Goal: Task Accomplishment & Management: Manage account settings

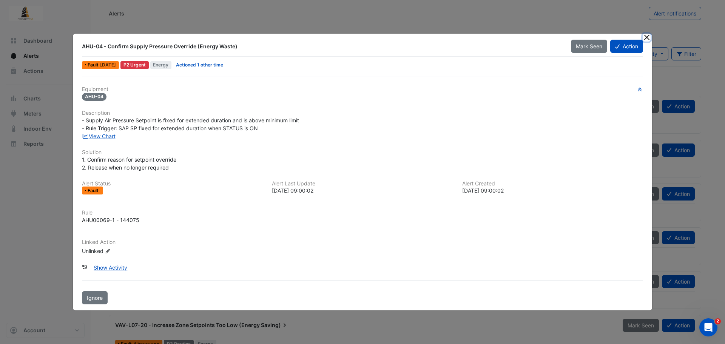
click at [646, 36] on button "Close" at bounding box center [647, 38] width 8 height 8
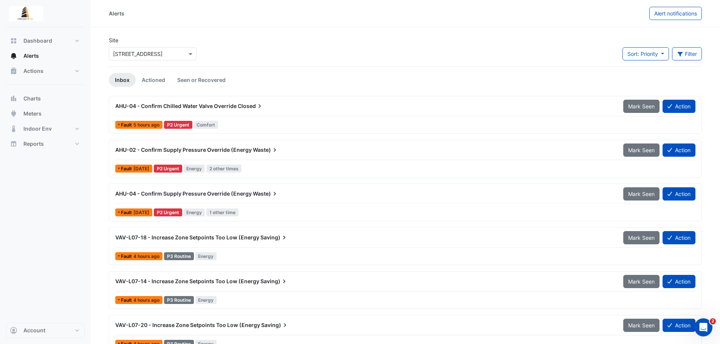
click at [19, 16] on img at bounding box center [26, 13] width 34 height 15
click at [29, 40] on span "Dashboard" at bounding box center [37, 41] width 29 height 8
select select "***"
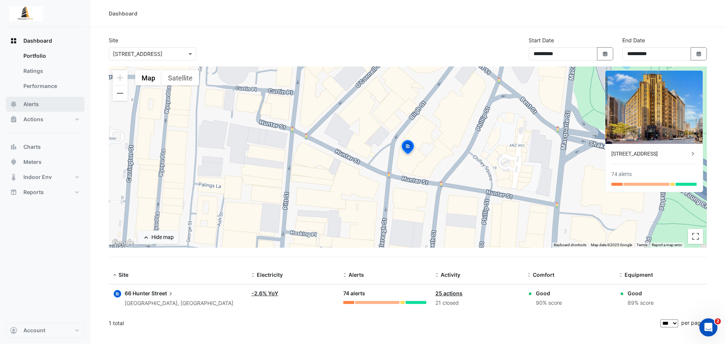
click at [38, 103] on span "Alerts" at bounding box center [30, 104] width 15 height 8
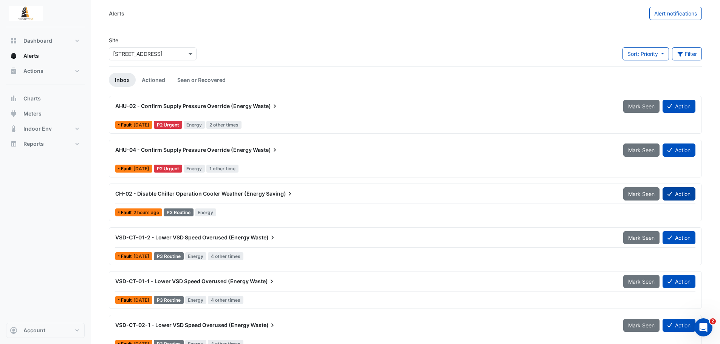
click at [683, 195] on button "Action" at bounding box center [678, 193] width 33 height 13
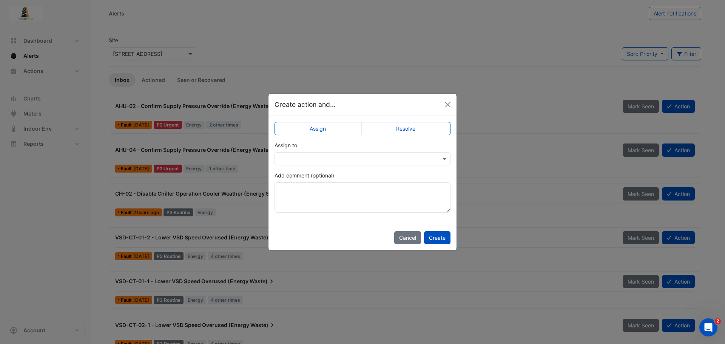
click at [400, 128] on label "Resolve" at bounding box center [406, 128] width 90 height 13
click at [344, 188] on textarea "Add comment (optional)" at bounding box center [363, 197] width 176 height 30
drag, startPoint x: 319, startPoint y: 190, endPoint x: 270, endPoint y: 192, distance: 49.1
click at [270, 192] on div "**********" at bounding box center [363, 170] width 188 height 109
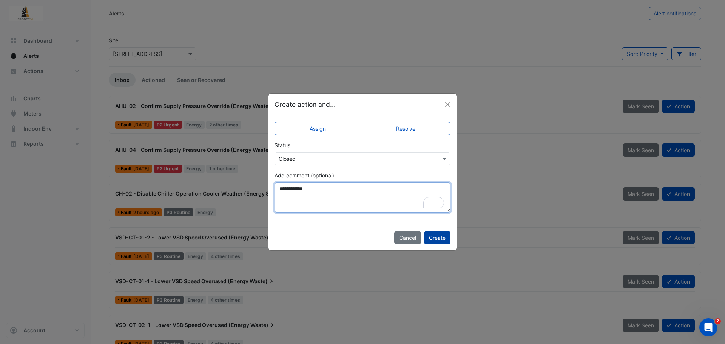
type textarea "**********"
click at [443, 240] on button "Create" at bounding box center [437, 237] width 26 height 13
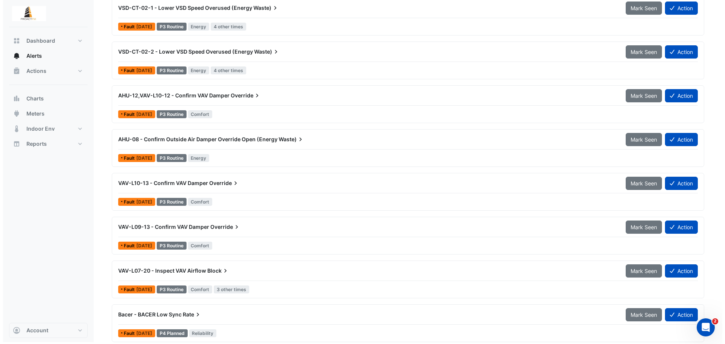
scroll to position [278, 0]
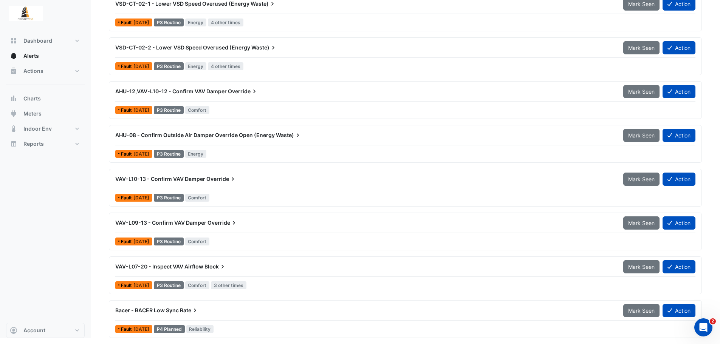
click at [201, 313] on div "Bacer - BACER Low Sync Rate" at bounding box center [364, 311] width 499 height 8
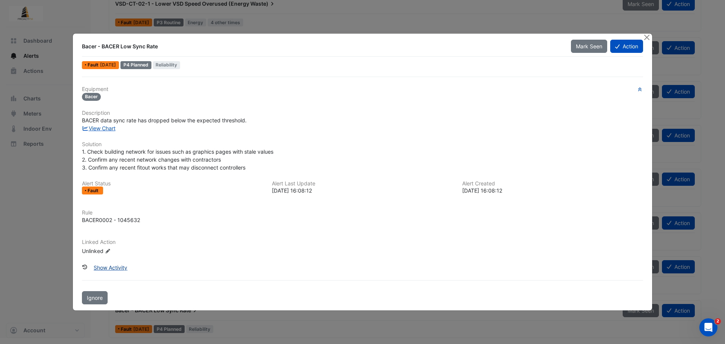
click at [107, 269] on button "Show Activity" at bounding box center [110, 267] width 43 height 13
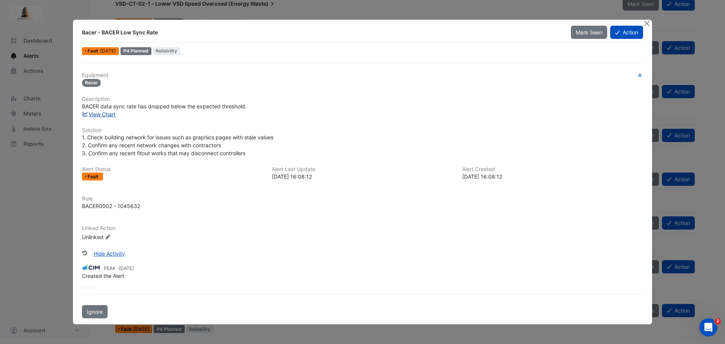
click at [99, 114] on link "View Chart" at bounding box center [99, 114] width 34 height 6
